Goal: Information Seeking & Learning: Learn about a topic

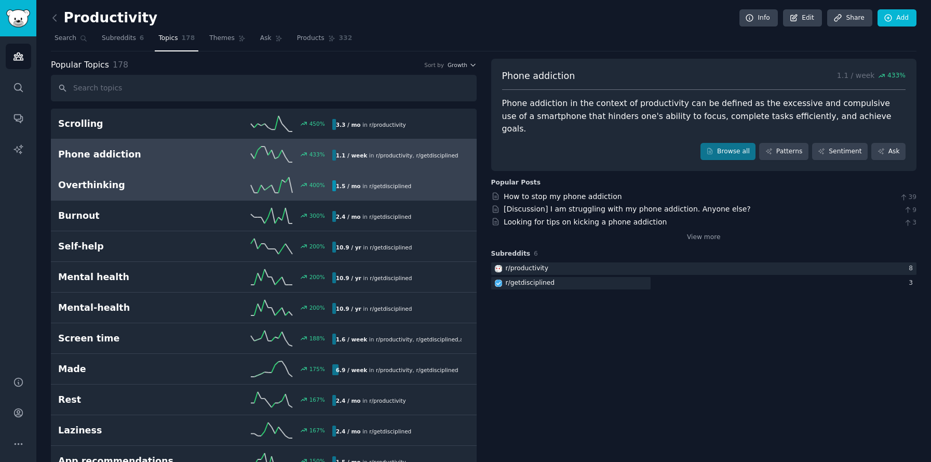
click at [264, 186] on icon at bounding box center [272, 185] width 42 height 16
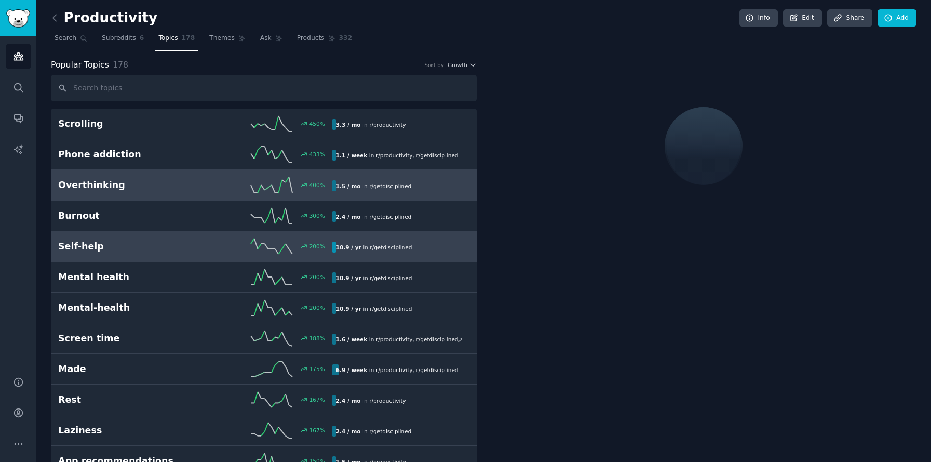
click at [271, 233] on link "Self-help 200 % 10.9 / yr in r/ getdisciplined 200% increase in mentions recent…" at bounding box center [264, 246] width 426 height 31
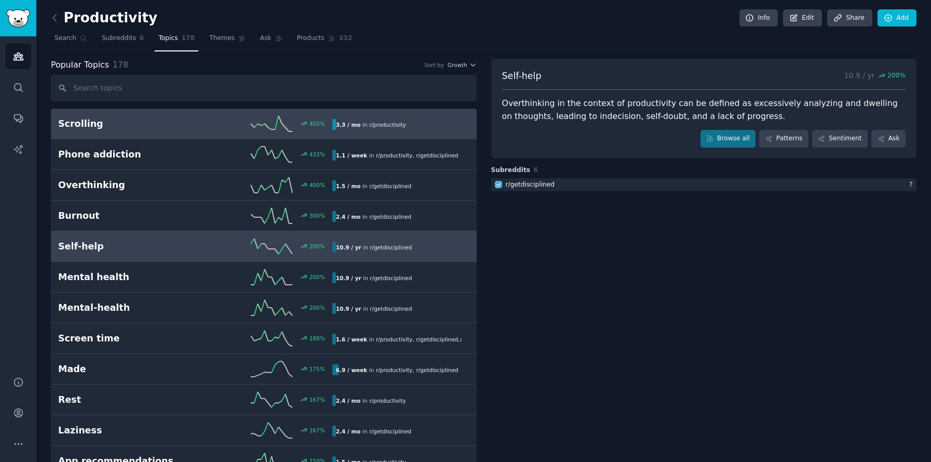
click at [273, 129] on line at bounding box center [274, 129] width 4 height 0
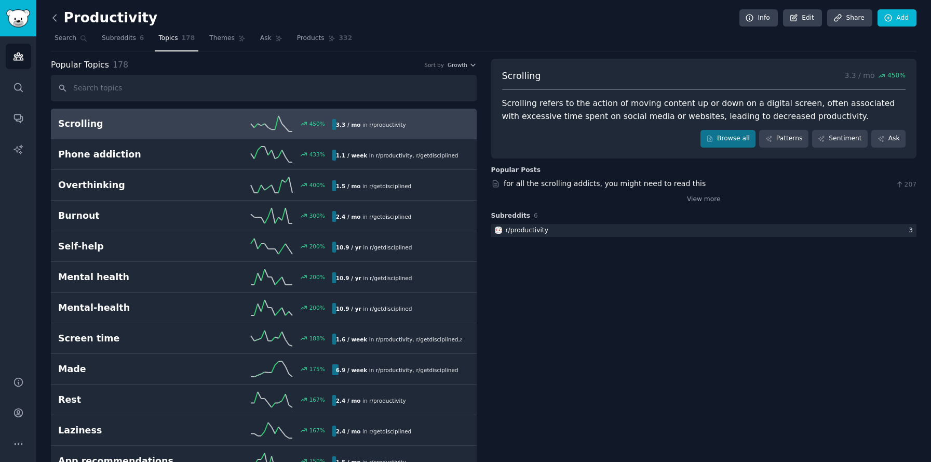
click at [55, 19] on icon at bounding box center [54, 17] width 11 height 11
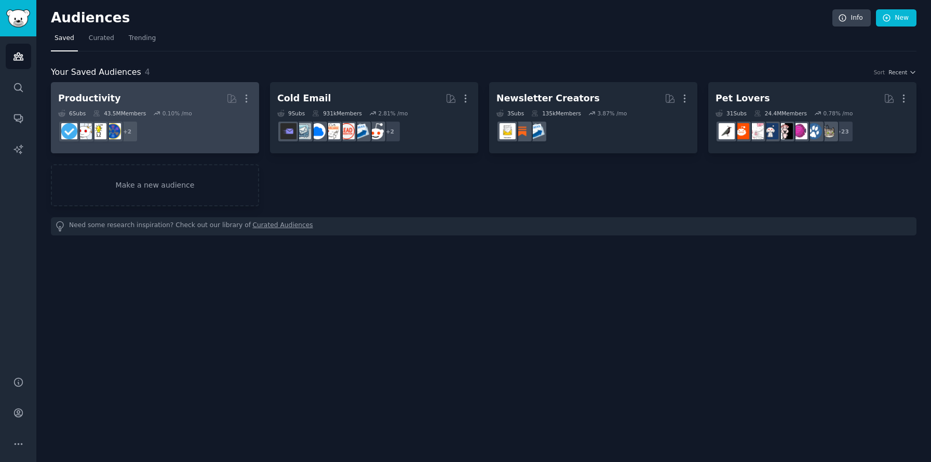
click at [196, 110] on div "6 Sub s 43.5M Members 0.10 % /mo" at bounding box center [155, 113] width 194 height 7
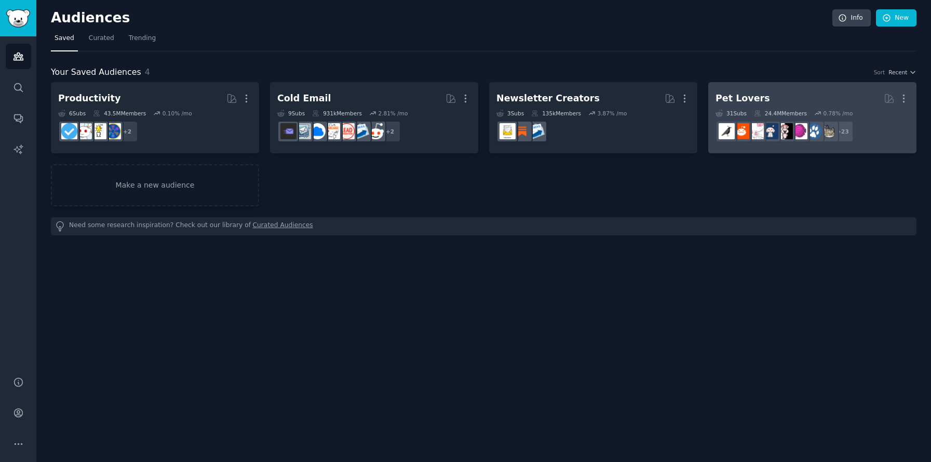
click at [810, 94] on h2 "Pet Lovers More" at bounding box center [812, 98] width 194 height 18
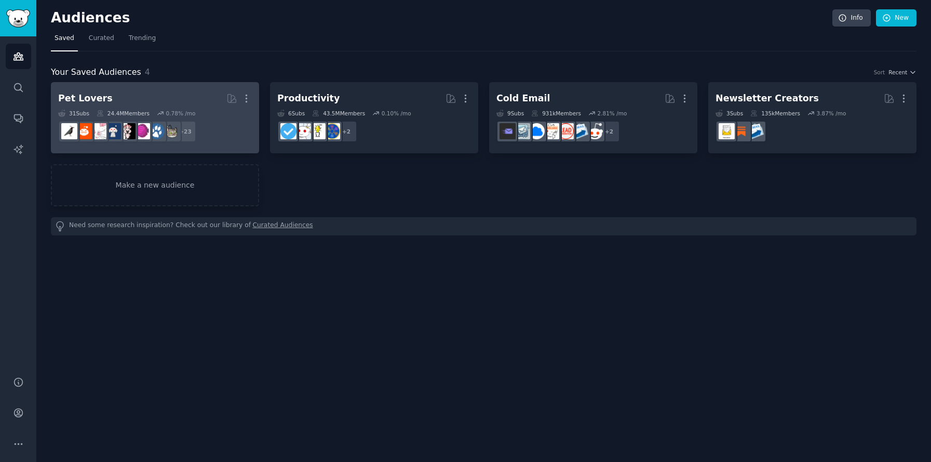
click at [159, 89] on link "Pet Lovers More 31 Sub s 24.4M Members 0.78 % /mo + 23" at bounding box center [155, 117] width 208 height 71
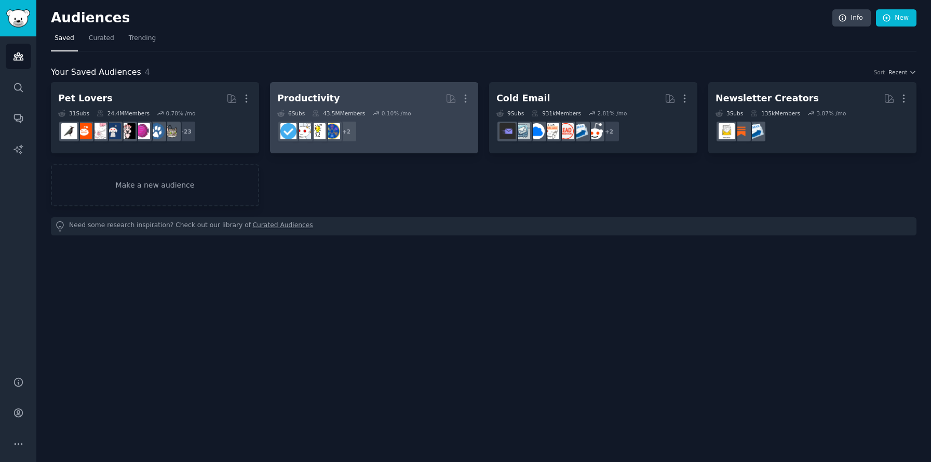
click at [388, 103] on h2 "Productivity More" at bounding box center [374, 98] width 194 height 18
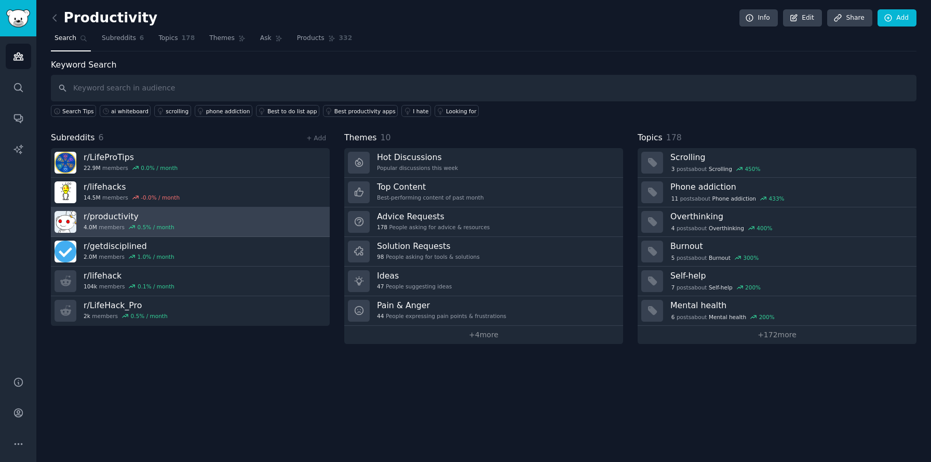
click at [191, 214] on link "r/ productivity 4.0M members 0.5 % / month" at bounding box center [190, 222] width 279 height 30
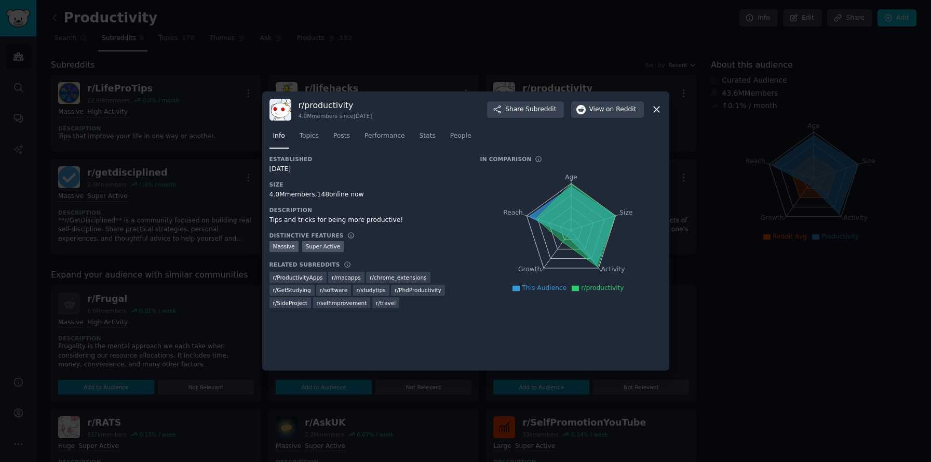
click at [157, 193] on div at bounding box center [465, 231] width 931 height 462
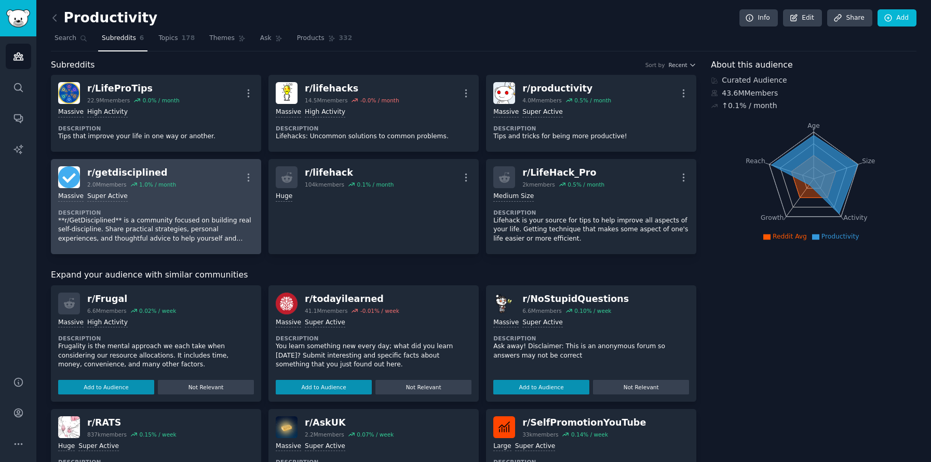
click at [191, 174] on div "r/ getdisciplined 2.0M members 1.0 % / month More" at bounding box center [156, 177] width 196 height 22
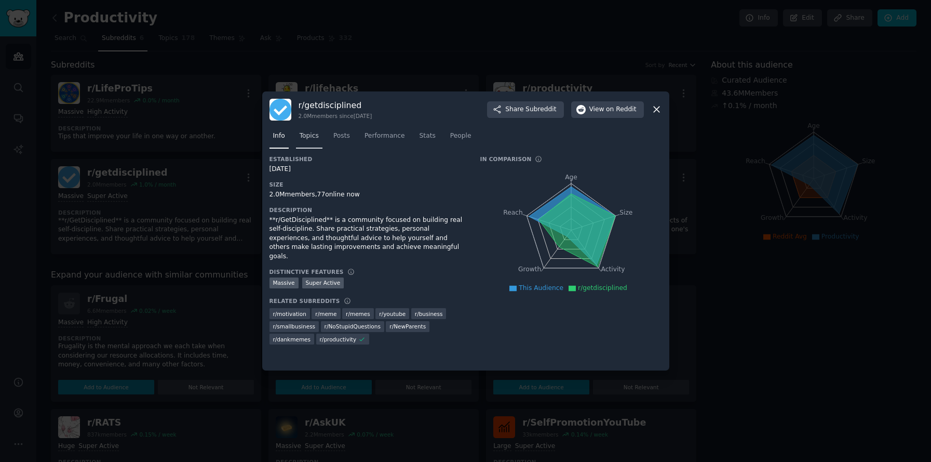
click at [301, 143] on link "Topics" at bounding box center [309, 138] width 26 height 21
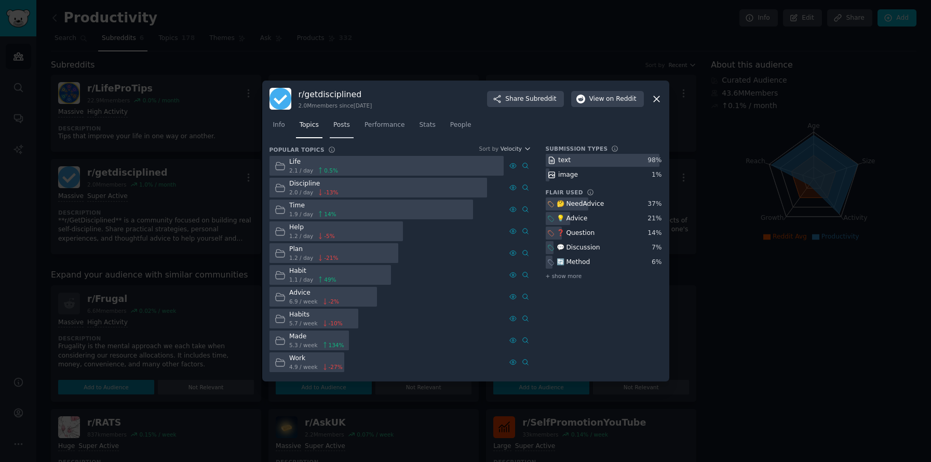
click at [345, 117] on link "Posts" at bounding box center [342, 127] width 24 height 21
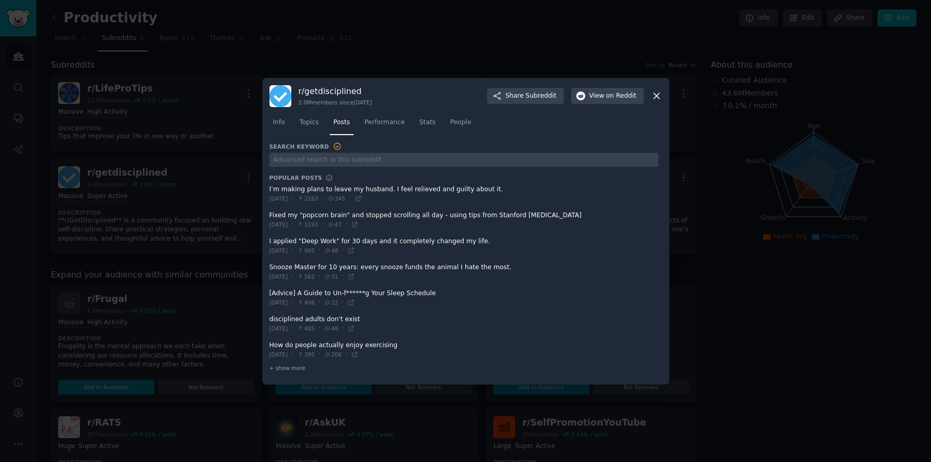
click at [388, 142] on dt "Search Keyword" at bounding box center [463, 146] width 389 height 9
click at [385, 117] on link "Performance" at bounding box center [385, 124] width 48 height 21
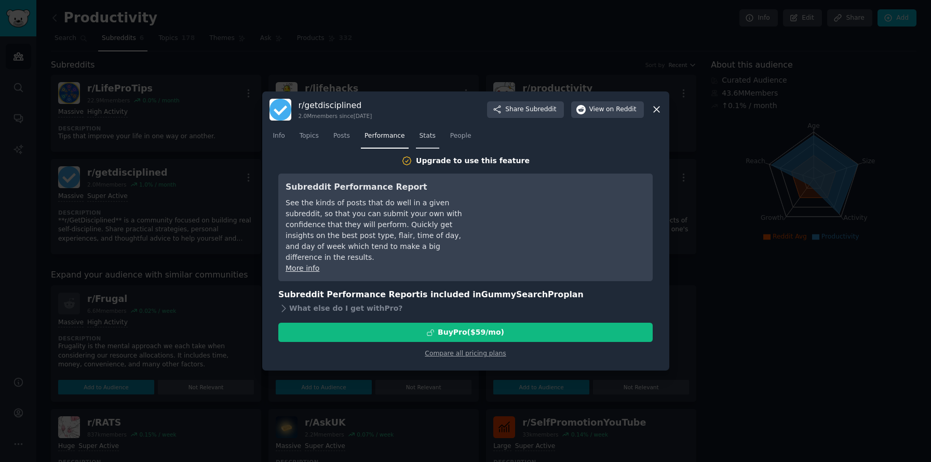
click at [438, 137] on link "Stats" at bounding box center [427, 138] width 23 height 21
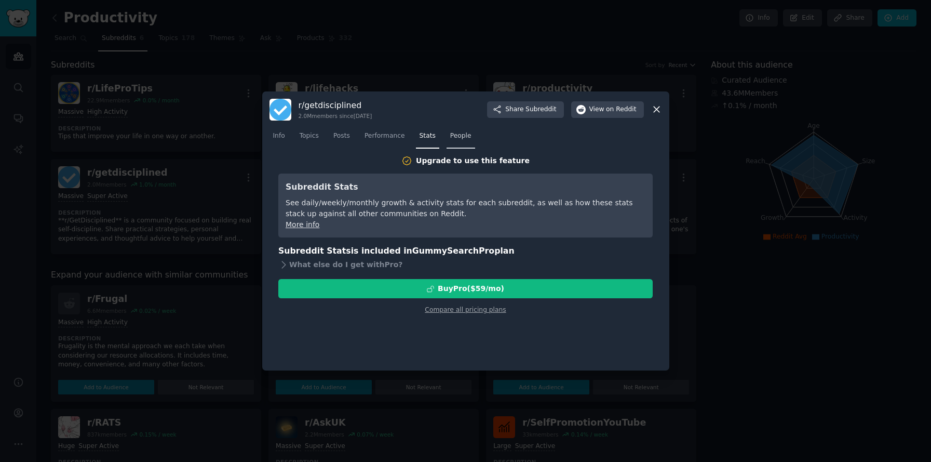
click at [461, 134] on span "People" at bounding box center [460, 135] width 21 height 9
click at [155, 179] on div at bounding box center [465, 231] width 931 height 462
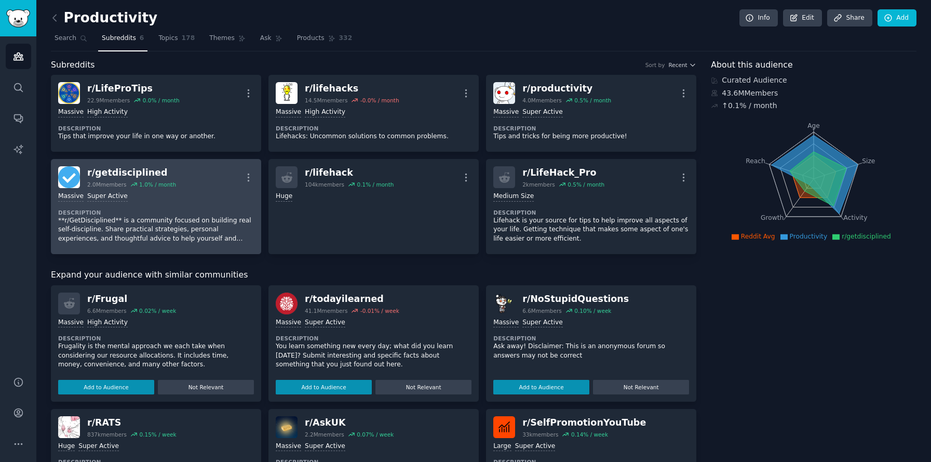
click at [119, 175] on div "r/ getdisciplined" at bounding box center [131, 172] width 89 height 13
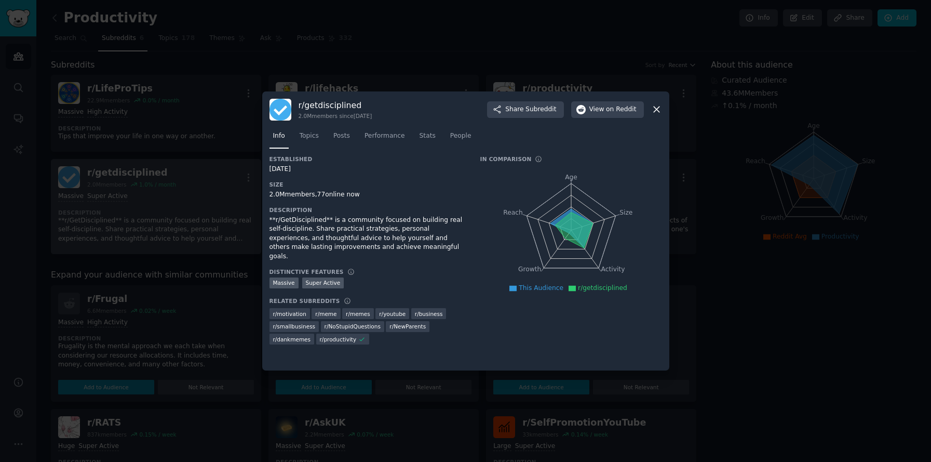
click at [119, 175] on div at bounding box center [465, 231] width 931 height 462
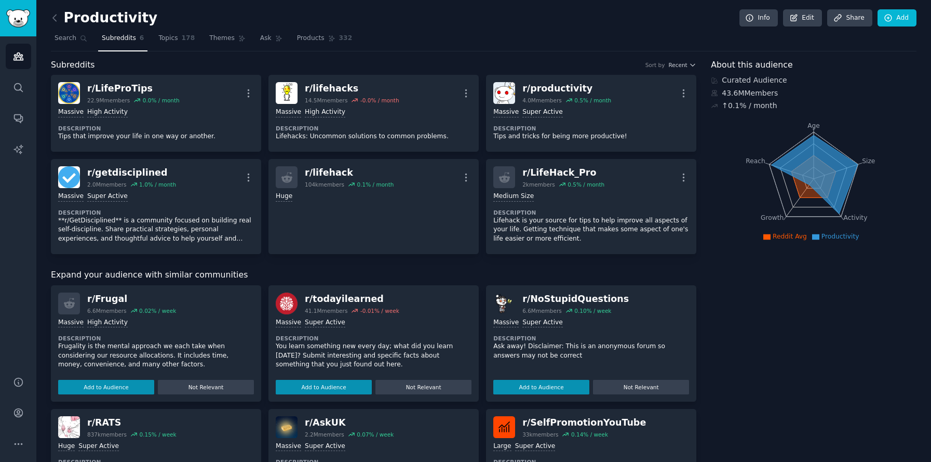
click at [166, 52] on div "Productivity Info Edit Share Add Search Subreddits 6 Topics 178 Themes Ask Prod…" at bounding box center [484, 394] width 866 height 758
click at [166, 39] on span "Topics" at bounding box center [167, 38] width 19 height 9
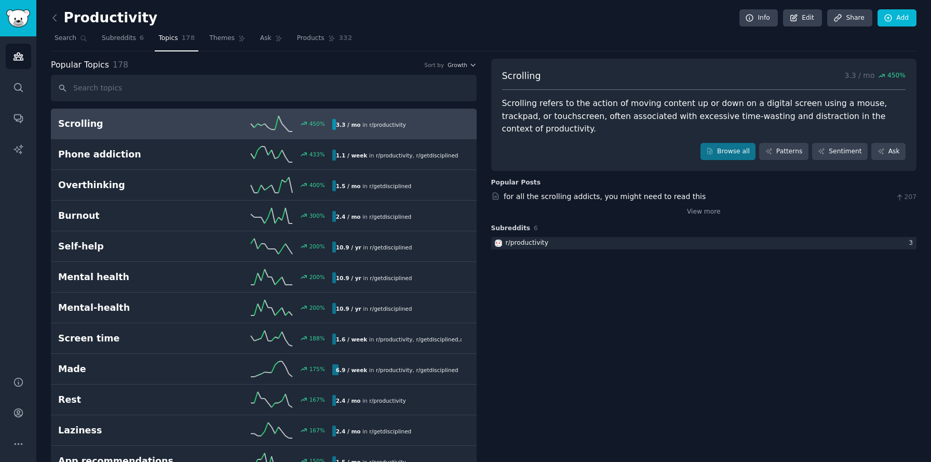
click at [155, 121] on h2 "Scrolling" at bounding box center [126, 123] width 137 height 13
click at [220, 50] on link "Themes" at bounding box center [228, 40] width 44 height 21
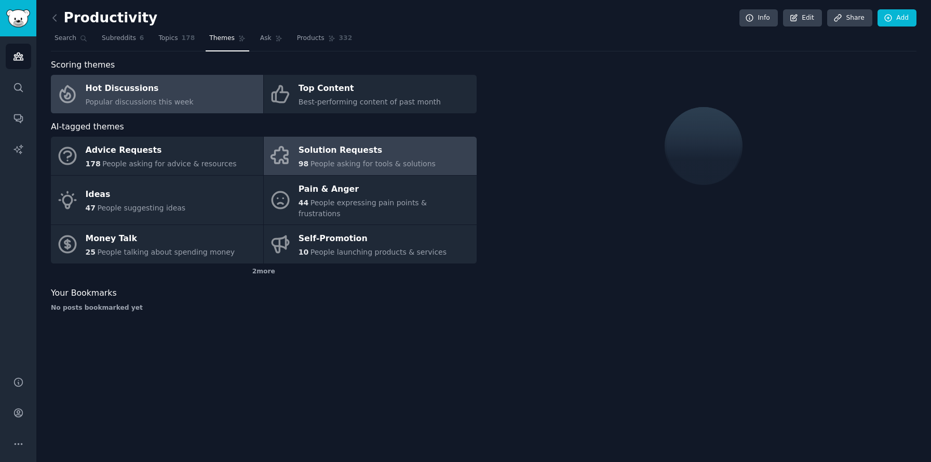
click at [324, 166] on span "People asking for tools & solutions" at bounding box center [372, 163] width 125 height 8
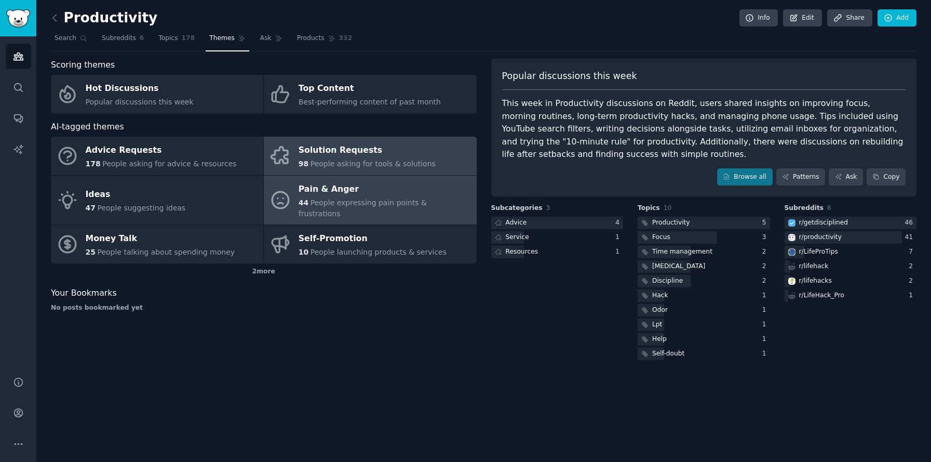
click at [321, 207] on div "44 People expressing pain points & frustrations" at bounding box center [385, 208] width 172 height 22
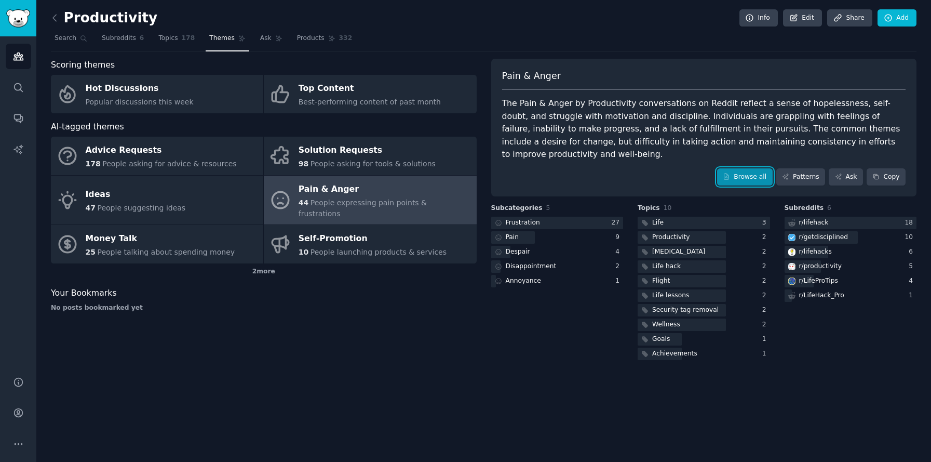
click at [740, 169] on link "Browse all" at bounding box center [745, 177] width 56 height 18
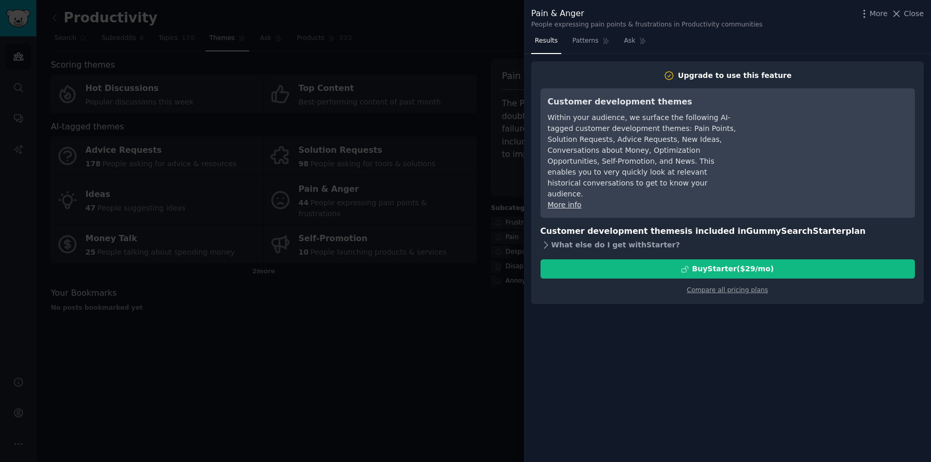
click at [549, 239] on icon at bounding box center [545, 244] width 11 height 11
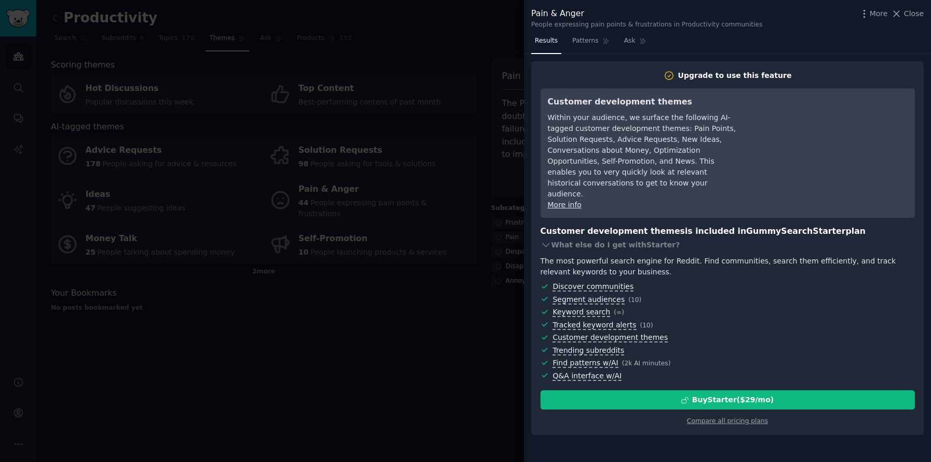
click at [456, 223] on div at bounding box center [465, 231] width 931 height 462
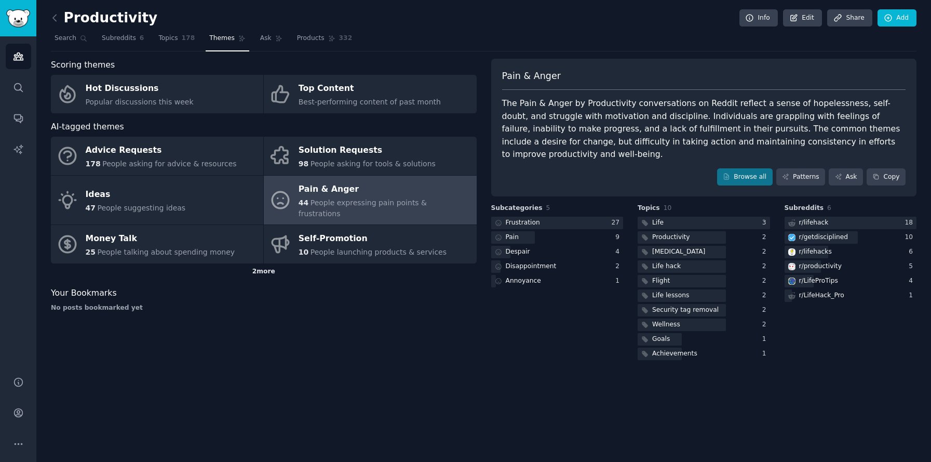
click at [261, 264] on div "2 more" at bounding box center [264, 271] width 426 height 17
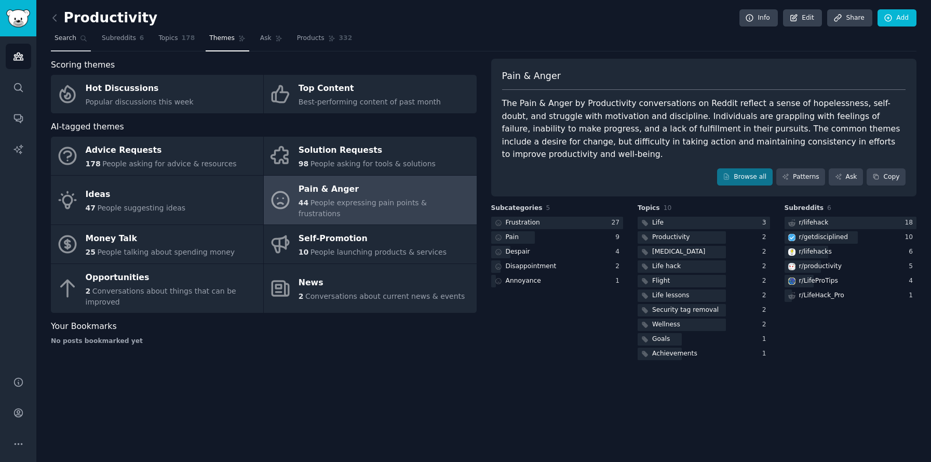
click at [70, 39] on span "Search" at bounding box center [66, 38] width 22 height 9
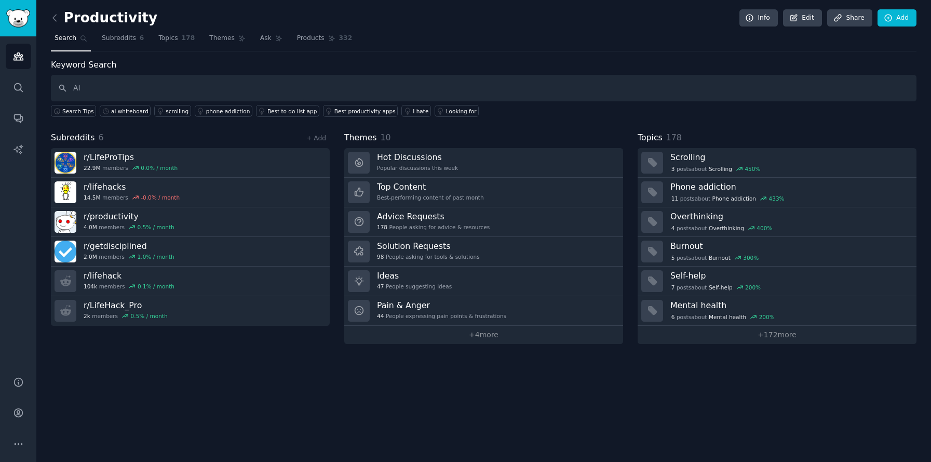
type input "AI"
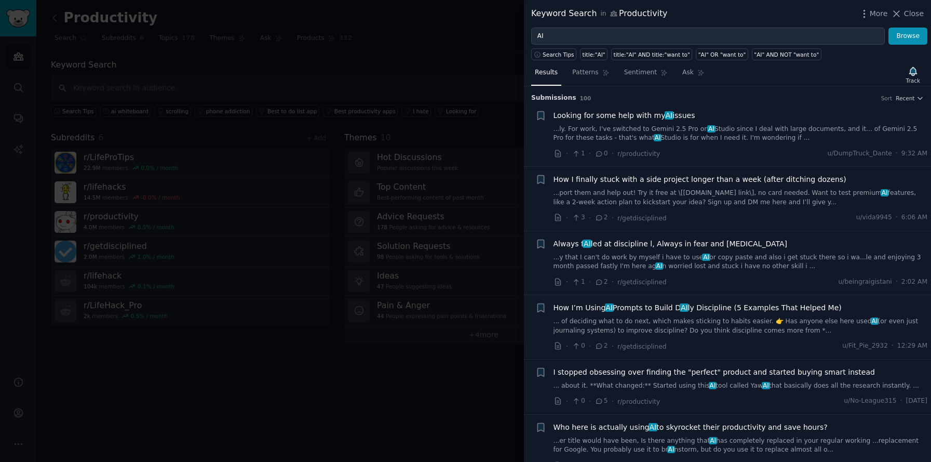
click at [661, 132] on link "...ly. For work, I've switched to Gemini 2.5 Pro on AI Studio since I deal with…" at bounding box center [740, 134] width 374 height 18
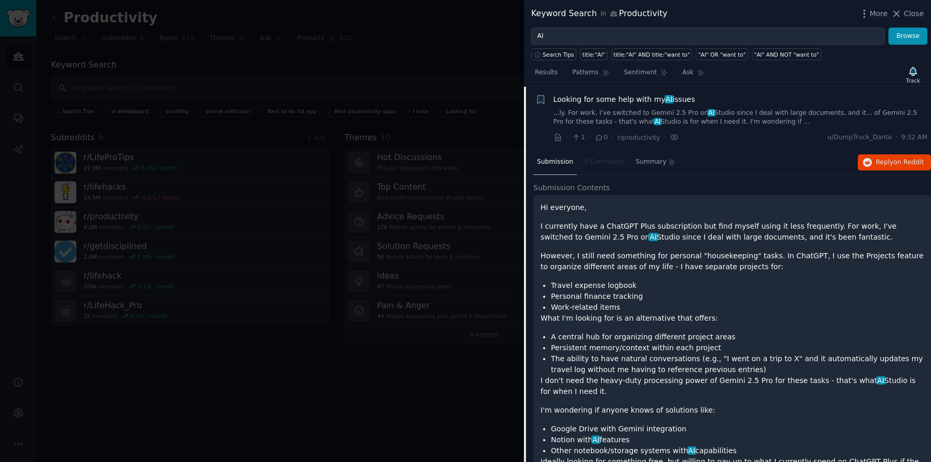
scroll to position [16, 0]
click at [414, 217] on div at bounding box center [465, 231] width 931 height 462
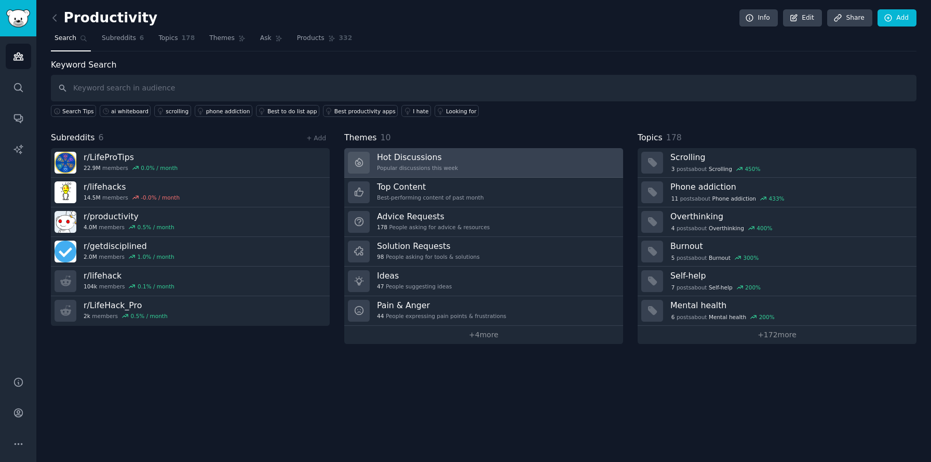
click at [415, 165] on div "Popular discussions this week" at bounding box center [417, 167] width 81 height 7
